Goal: Transaction & Acquisition: Purchase product/service

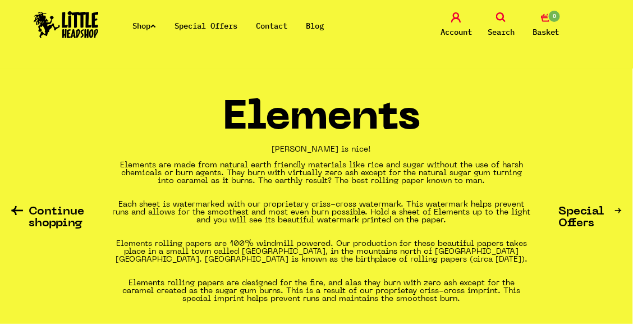
click at [156, 25] on icon at bounding box center [153, 26] width 6 height 4
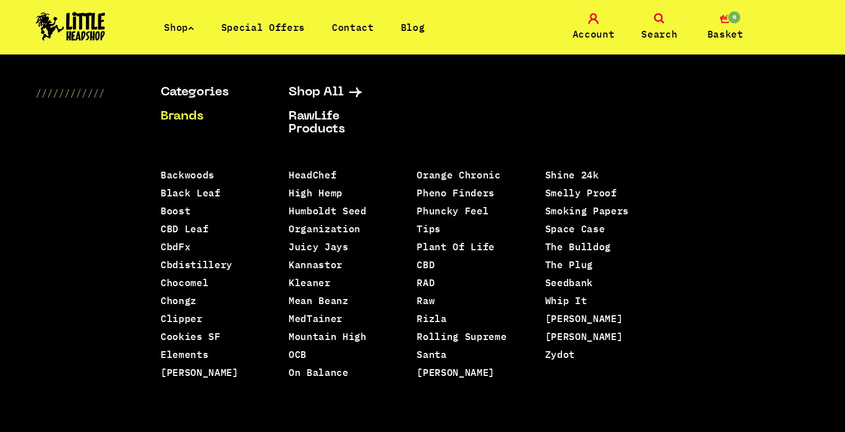
scroll to position [75, 0]
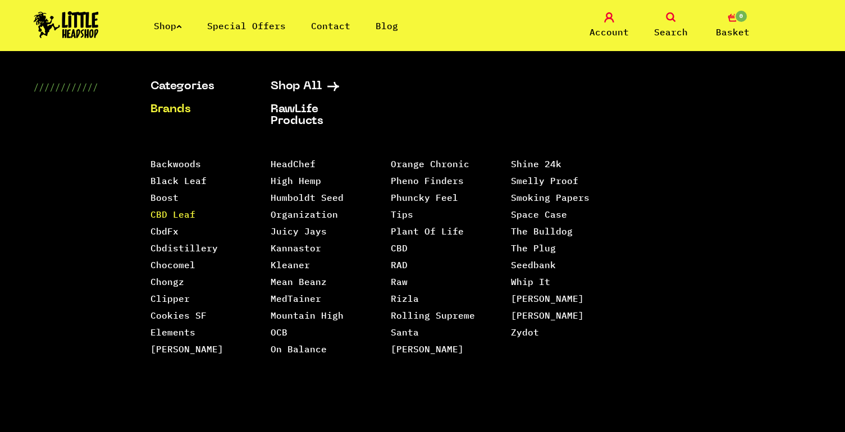
click at [166, 213] on link "CBD Leaf" at bounding box center [172, 214] width 45 height 11
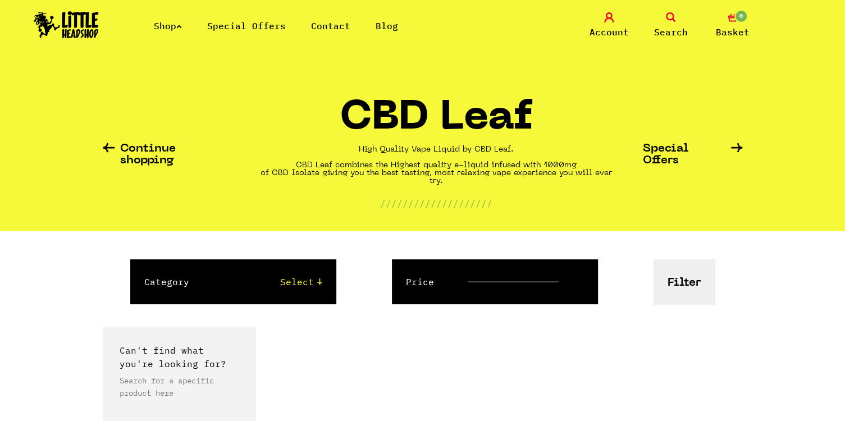
click at [182, 22] on li "Shop" at bounding box center [168, 25] width 28 height 13
click at [177, 28] on link "Shop" at bounding box center [168, 25] width 28 height 11
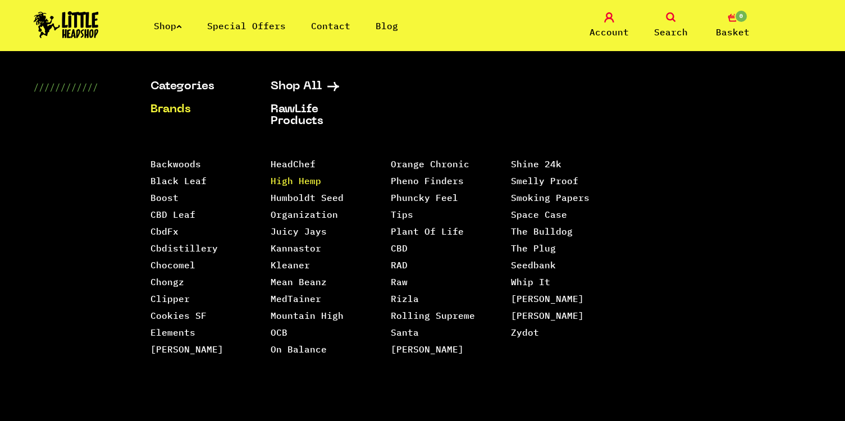
click at [300, 177] on link "High Hemp" at bounding box center [296, 180] width 51 height 11
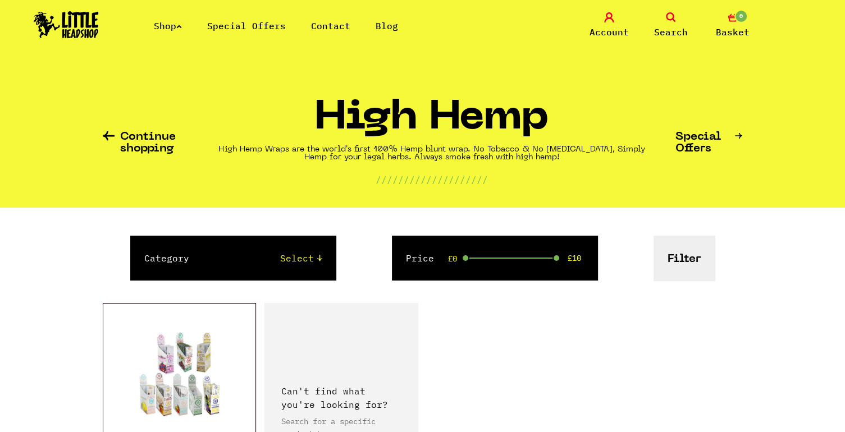
scroll to position [167, 0]
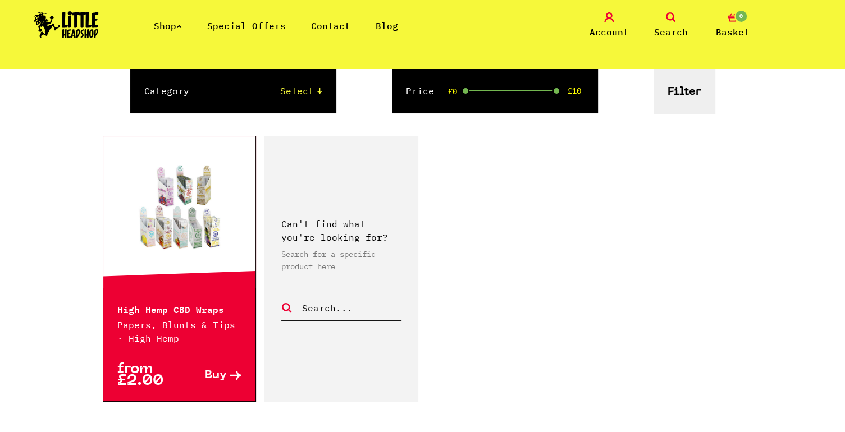
click at [225, 372] on span "Buy" at bounding box center [216, 376] width 22 height 12
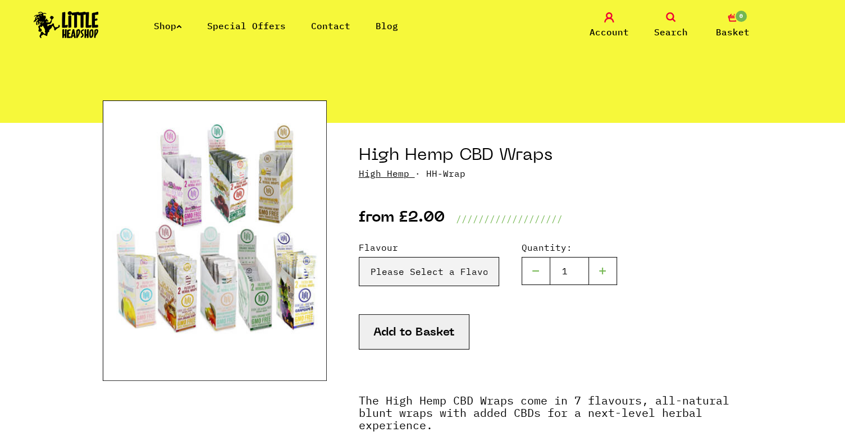
scroll to position [48, 0]
